Goal: Transaction & Acquisition: Purchase product/service

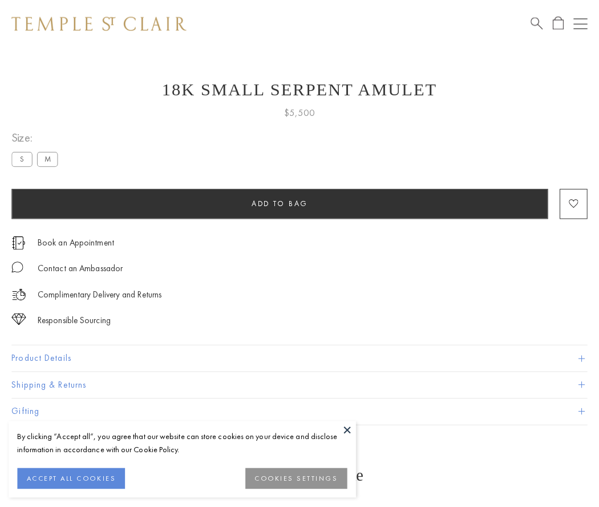
scroll to position [15, 0]
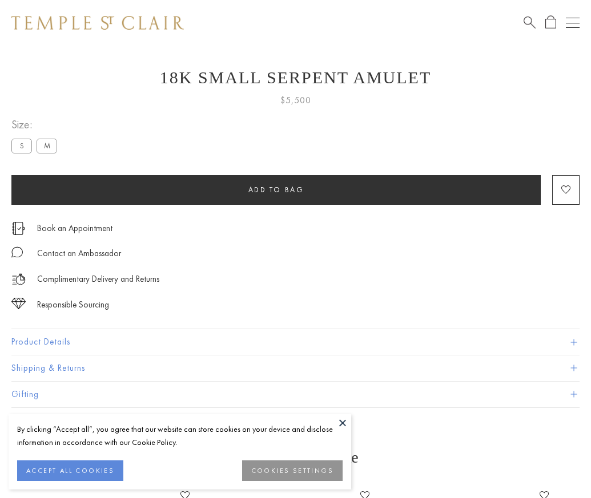
click at [276, 190] on span "Add to bag" at bounding box center [276, 190] width 56 height 10
